Goal: Task Accomplishment & Management: Manage account settings

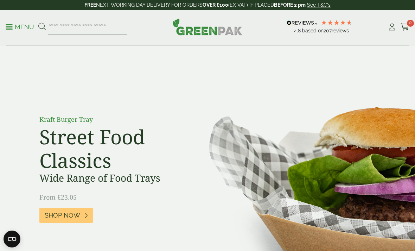
click at [387, 30] on div "4.8 Based on 207 reviews" at bounding box center [323, 27] width 128 height 19
click at [391, 29] on icon at bounding box center [392, 27] width 9 height 7
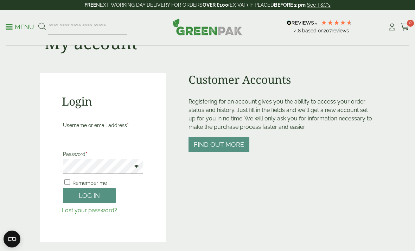
scroll to position [35, 0]
click at [113, 136] on input "Username or email address *" at bounding box center [103, 137] width 80 height 15
type input "******"
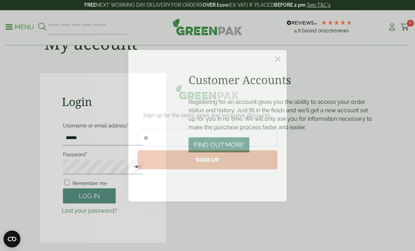
type input "**"
click at [283, 65] on icon "Close dialog" at bounding box center [277, 59] width 12 height 12
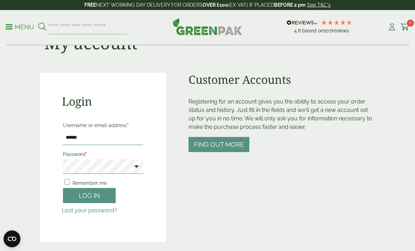
click at [130, 137] on input "******" at bounding box center [103, 137] width 80 height 15
click at [110, 198] on button "Log in" at bounding box center [89, 195] width 53 height 15
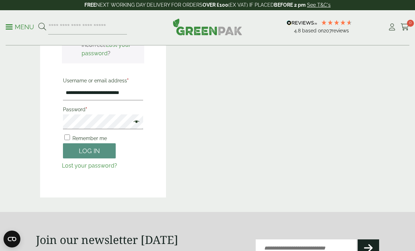
click at [135, 124] on span at bounding box center [134, 122] width 9 height 8
click at [95, 148] on button "Log in" at bounding box center [89, 150] width 53 height 15
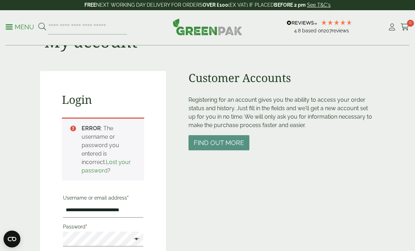
scroll to position [37, 0]
click at [67, 211] on input "**********" at bounding box center [103, 210] width 80 height 15
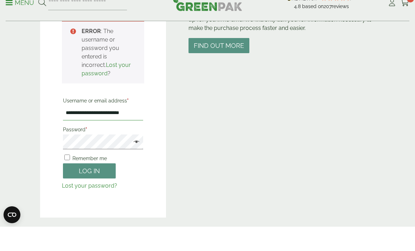
scroll to position [131, 0]
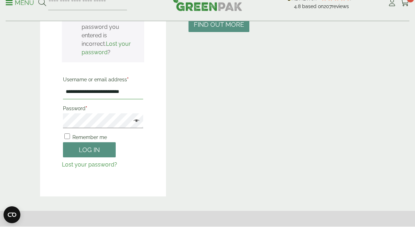
click at [130, 109] on input "**********" at bounding box center [103, 116] width 80 height 15
type input "*"
type input "**********"
click at [73, 166] on button "Log in" at bounding box center [89, 173] width 53 height 15
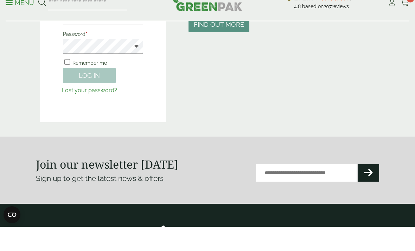
scroll to position [156, 0]
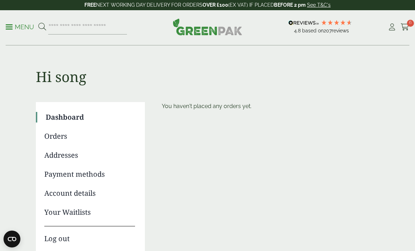
click at [408, 24] on span "6" at bounding box center [410, 23] width 7 height 7
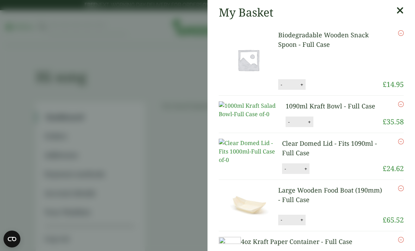
click at [53, 91] on aside "My Basket Biodegradable Wooden Snack Spoon - Full Case Biodegradable Wooden Sna…" at bounding box center [207, 125] width 415 height 251
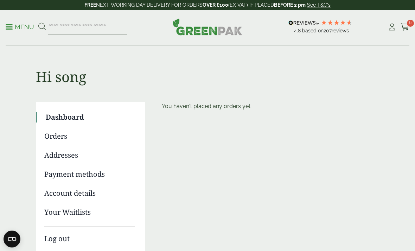
click at [226, 32] on img at bounding box center [208, 26] width 70 height 17
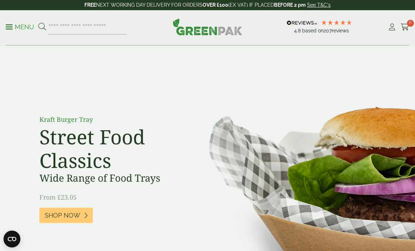
click at [13, 30] on p "Menu" at bounding box center [20, 27] width 28 height 8
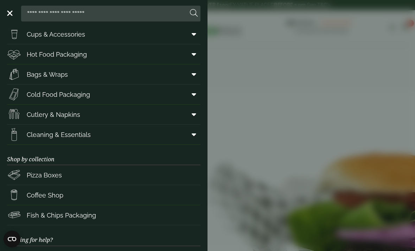
scroll to position [20, 0]
click at [33, 83] on link "Bags & Wraps" at bounding box center [103, 75] width 193 height 20
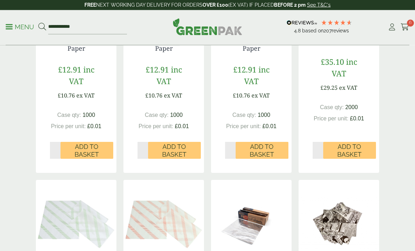
click at [9, 26] on span at bounding box center [9, 26] width 7 height 1
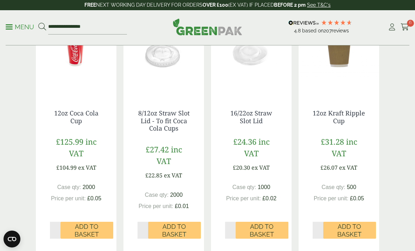
scroll to position [168, 0]
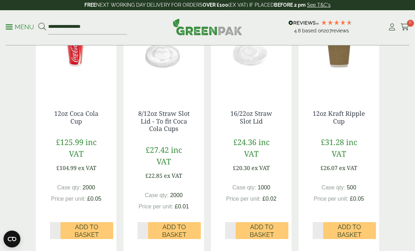
click at [387, 28] on div "4.8 Based on 207 reviews" at bounding box center [323, 27] width 128 height 19
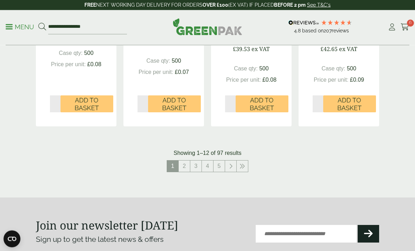
scroll to position [799, 0]
click at [183, 165] on link "2" at bounding box center [184, 165] width 11 height 11
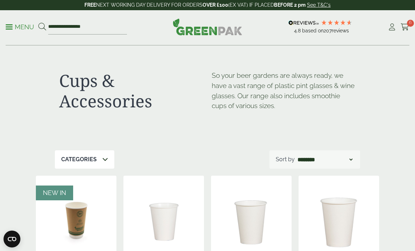
click at [404, 29] on icon at bounding box center [405, 27] width 9 height 7
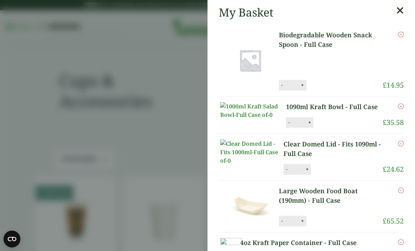
click at [403, 29] on aside "My Basket Biodegradable Wooden Snack Spoon - Full Case Biodegradable Wooden Sna…" at bounding box center [207, 125] width 415 height 251
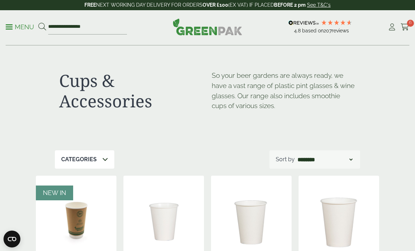
click at [391, 27] on icon at bounding box center [392, 27] width 9 height 7
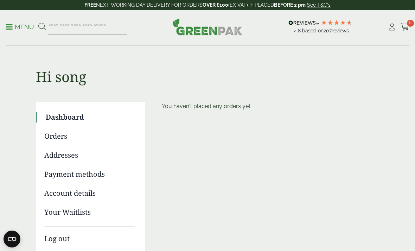
click at [390, 30] on icon at bounding box center [392, 27] width 9 height 7
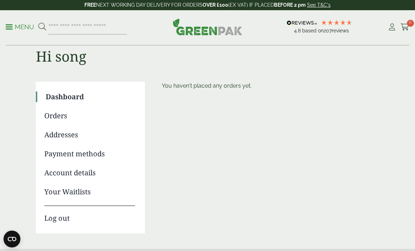
scroll to position [75, 0]
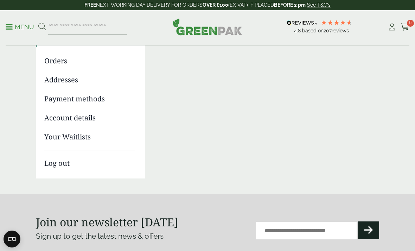
click at [61, 138] on link "Your Waitlists" at bounding box center [89, 137] width 91 height 11
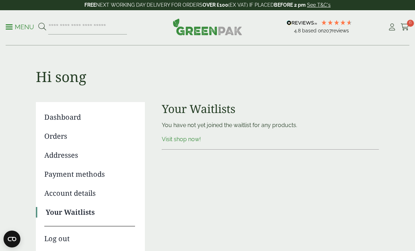
click at [233, 35] on img at bounding box center [208, 26] width 70 height 17
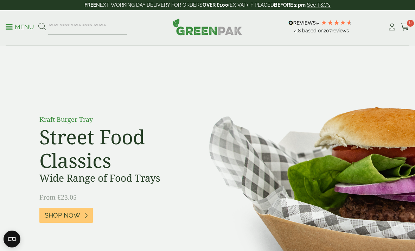
click at [401, 31] on link "Cart 6" at bounding box center [405, 27] width 9 height 11
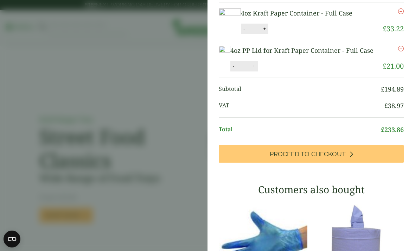
scroll to position [229, 0]
